Goal: Find specific page/section: Find specific page/section

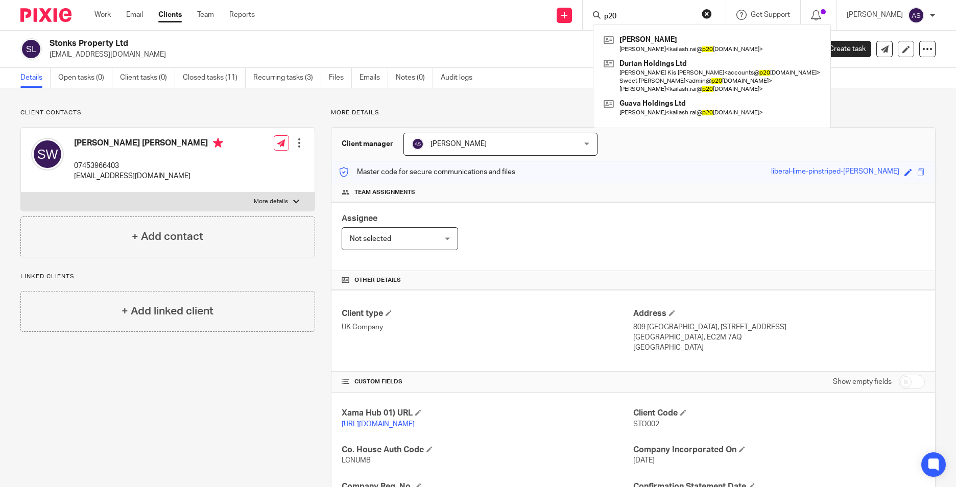
click at [629, 16] on input "p20" at bounding box center [649, 16] width 92 height 9
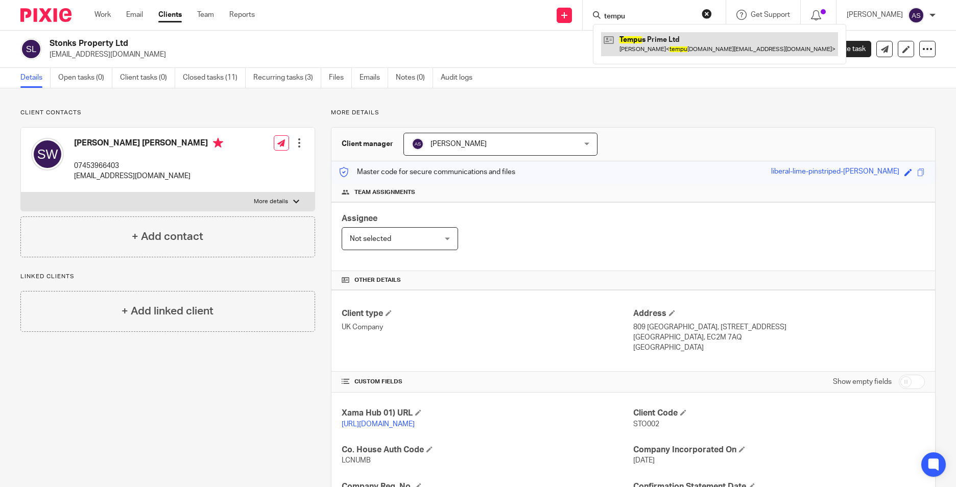
type input "tempu"
click at [643, 40] on link at bounding box center [719, 43] width 237 height 23
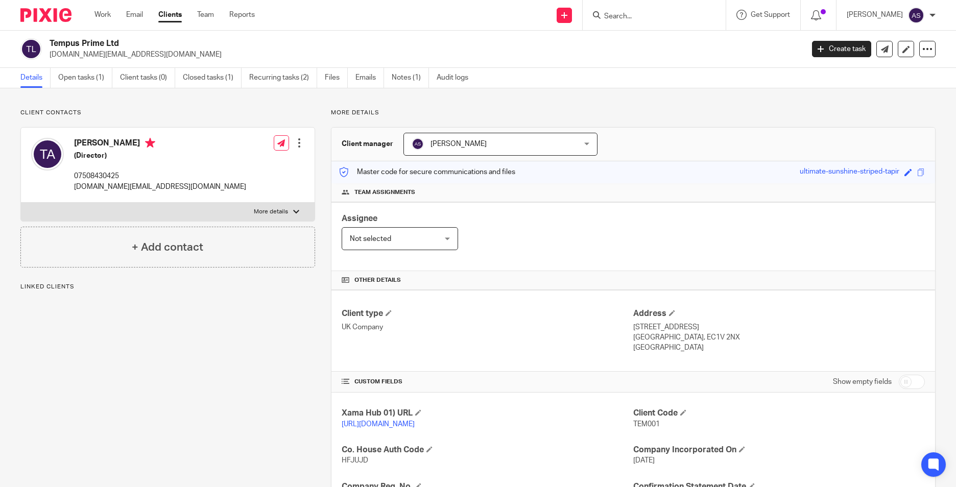
click at [77, 65] on div "Tempus Prime Ltd tempus.co.ltd@gmail.com Create task Update from Companies Hous…" at bounding box center [478, 49] width 956 height 37
click at [80, 77] on link "Open tasks (1)" at bounding box center [85, 78] width 54 height 20
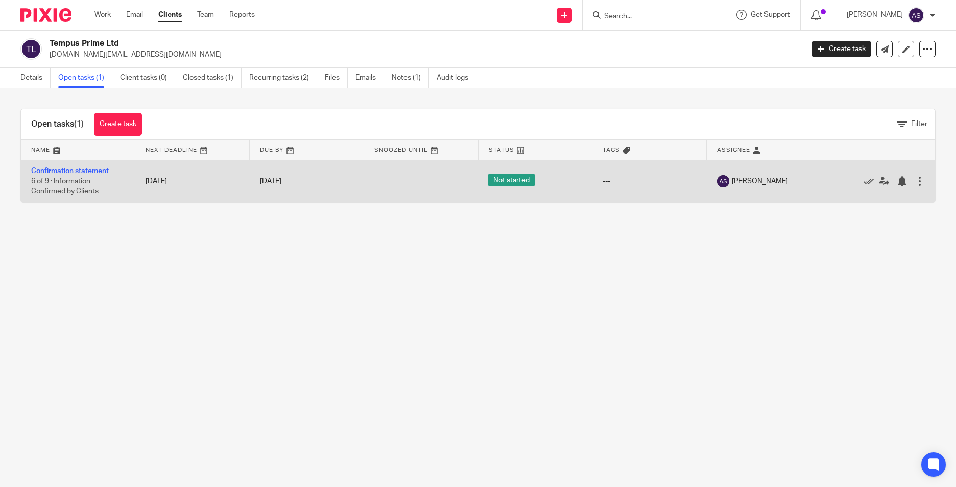
click at [66, 171] on link "Confirmation statement" at bounding box center [70, 171] width 78 height 7
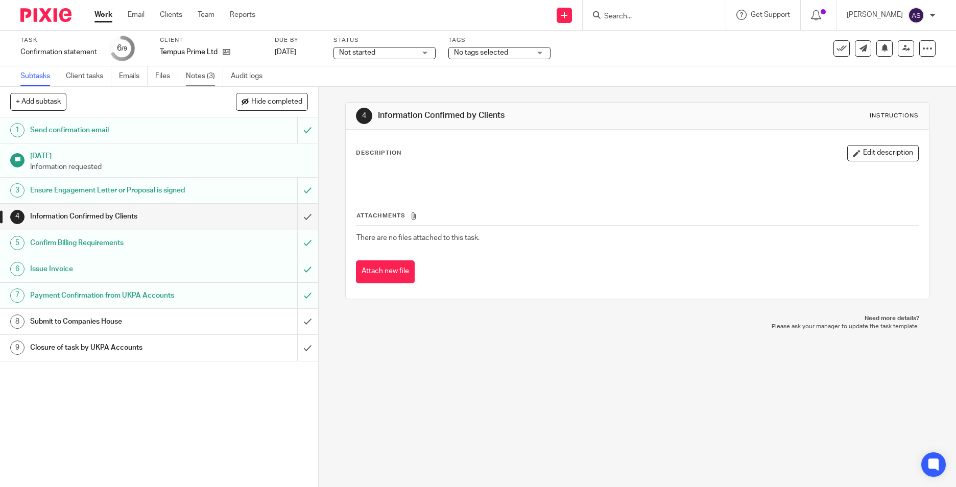
click at [212, 78] on link "Notes (3)" at bounding box center [204, 76] width 37 height 20
